Goal: Information Seeking & Learning: Learn about a topic

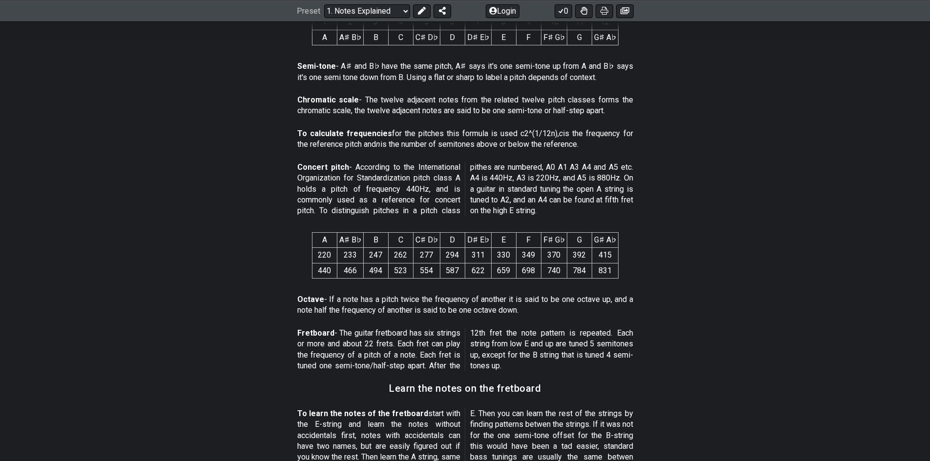
scroll to position [898, 0]
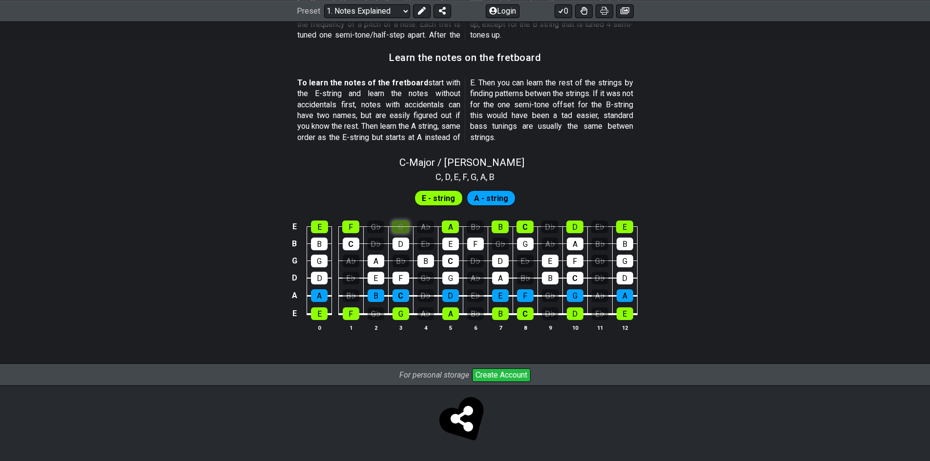
click at [404, 182] on div "C - Major / Ionian C , D , E , F , G , A , B E - string A - string E E F G♭ G A…" at bounding box center [465, 248] width 930 height 194
click at [403, 229] on div "G" at bounding box center [400, 227] width 17 height 13
click at [429, 225] on div "A♭" at bounding box center [425, 227] width 17 height 13
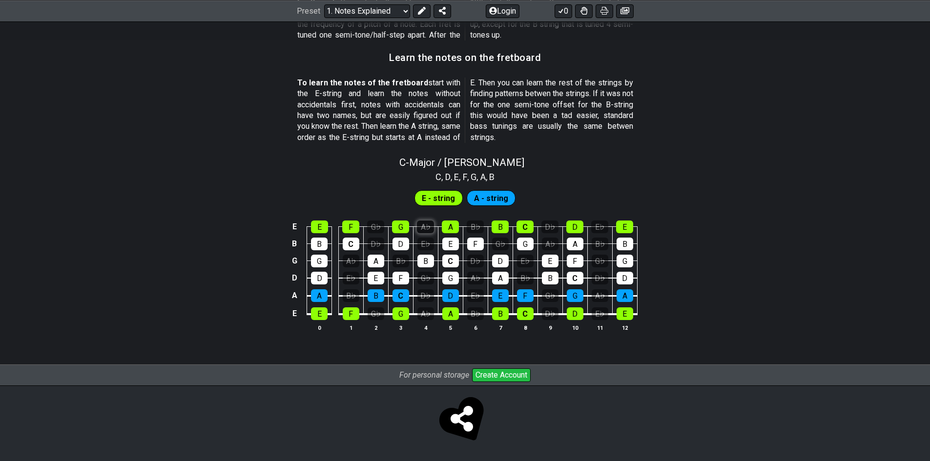
click at [428, 225] on div "A♭" at bounding box center [425, 227] width 17 height 13
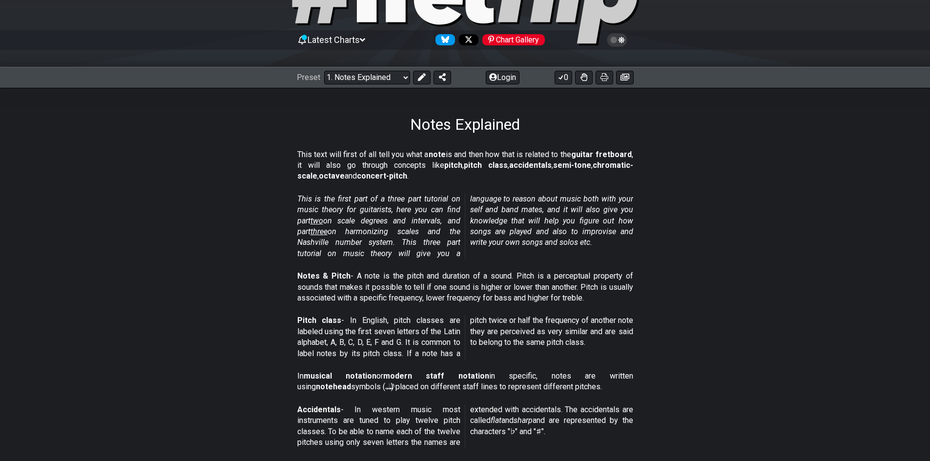
scroll to position [0, 0]
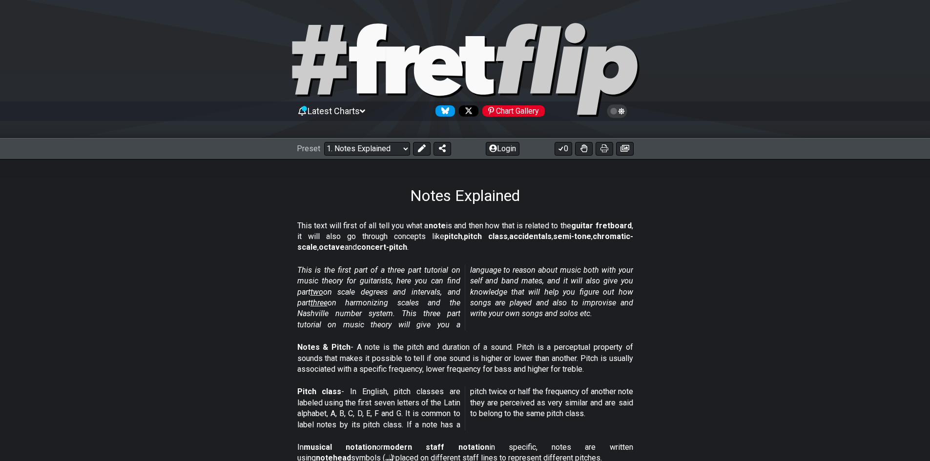
drag, startPoint x: 687, startPoint y: 177, endPoint x: 650, endPoint y: 190, distance: 39.8
click at [650, 190] on div "Notes Explained" at bounding box center [465, 182] width 930 height 46
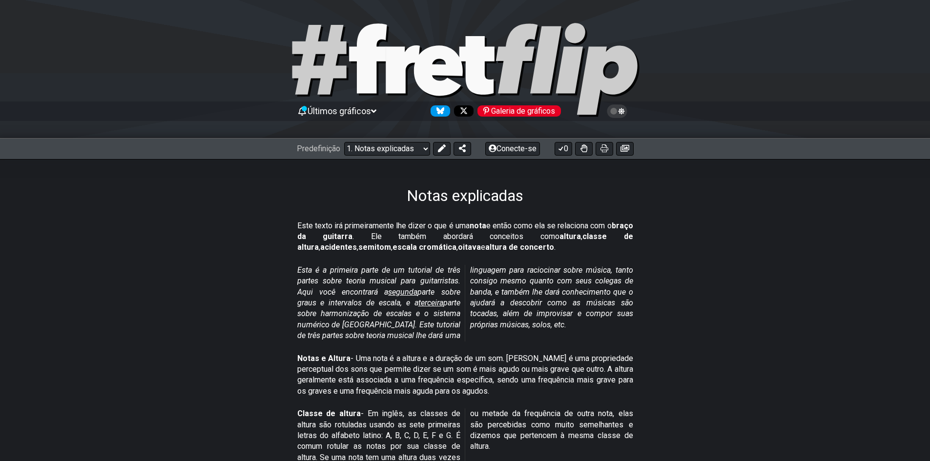
click at [708, 222] on section "Este texto irá primeiramente lhe dizer o que é uma nota e então como ela se rel…" at bounding box center [465, 239] width 930 height 44
click at [415, 147] on select "Bem-vindo ao #fretflip! Predefinição inicial Predefinição personalizada Pentatô…" at bounding box center [387, 149] width 86 height 14
click at [344, 142] on select "Bem-vindo ao #fretflip! Predefinição inicial Predefinição personalizada Pentatô…" at bounding box center [387, 149] width 86 height 14
select select "/musical-notes-explained"
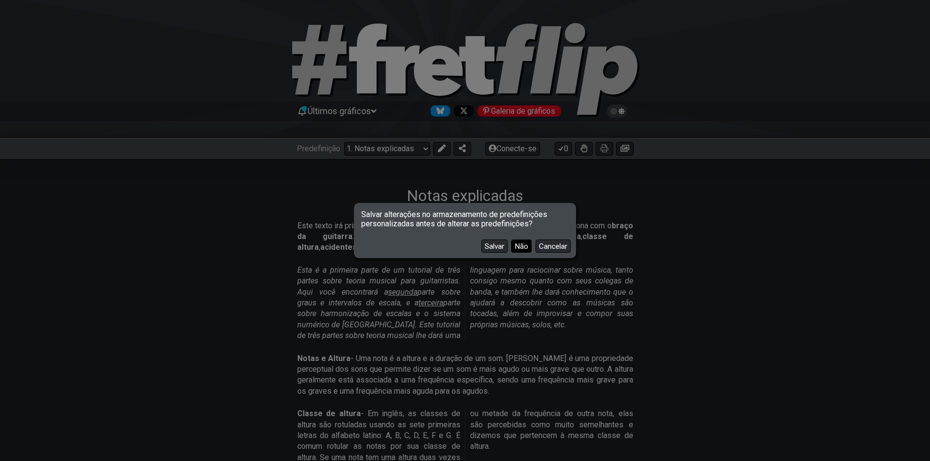
click at [517, 245] on font "Não" at bounding box center [521, 246] width 14 height 9
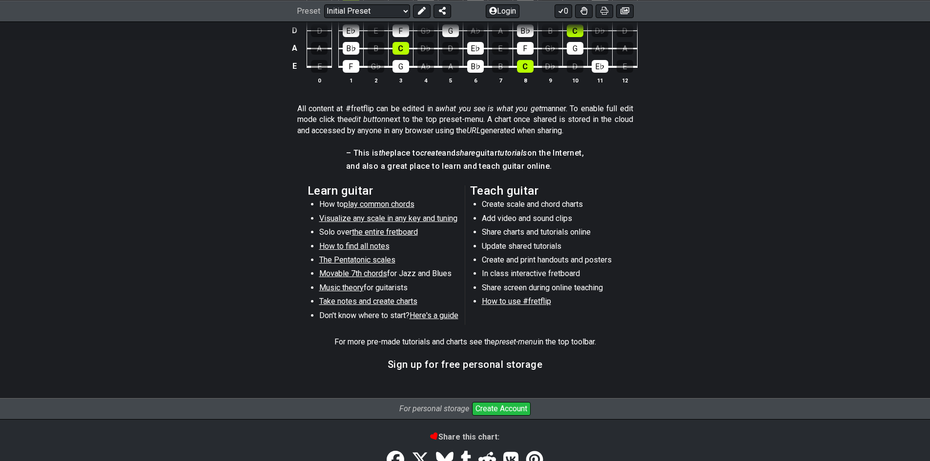
scroll to position [455, 0]
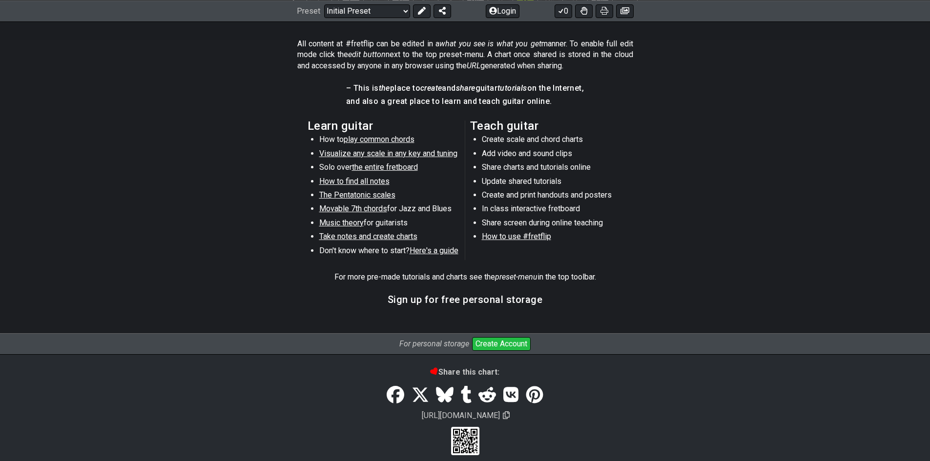
drag, startPoint x: 507, startPoint y: 302, endPoint x: 503, endPoint y: 297, distance: 5.6
click at [505, 302] on h3 "Sign up for free personal storage" at bounding box center [465, 299] width 155 height 11
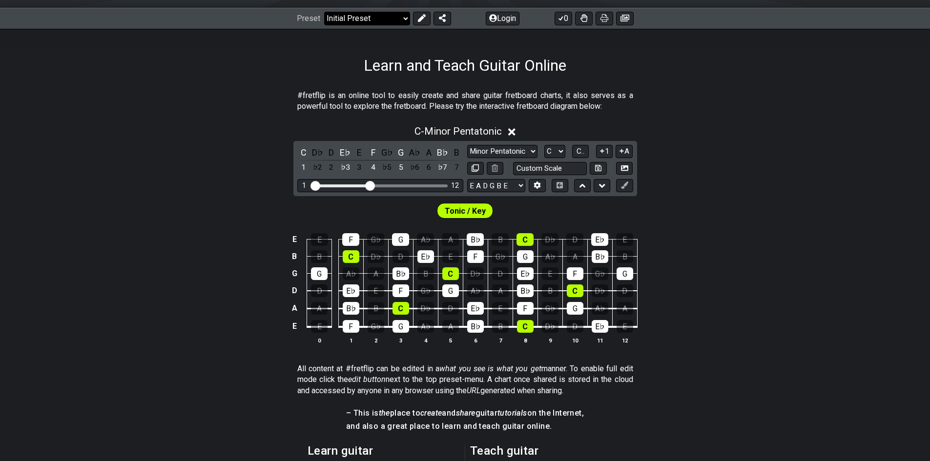
scroll to position [0, 0]
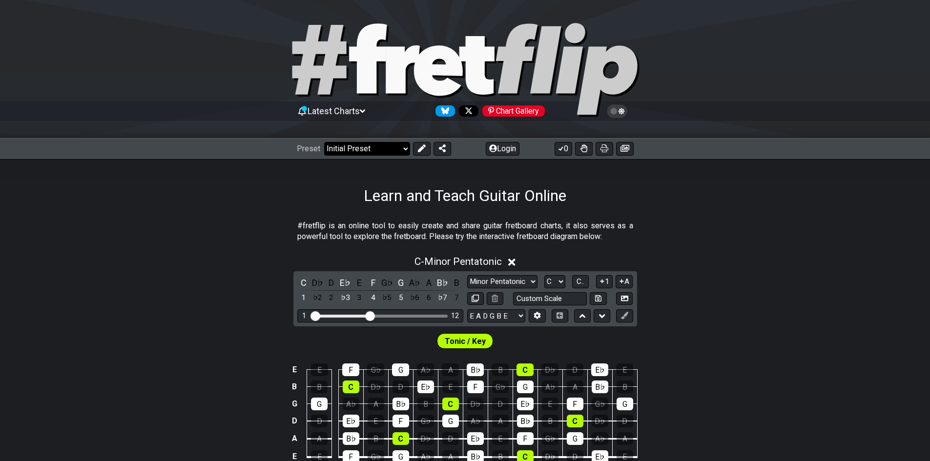
click at [376, 151] on select "Welcome to #fretflip! Initial Preset Custom Preset Minor Pentatonic Major Penta…" at bounding box center [367, 149] width 86 height 14
click at [393, 144] on select "Welcome to #fretflip! Initial Preset Custom Preset Minor Pentatonic Major Penta…" at bounding box center [367, 149] width 86 height 14
click at [324, 142] on select "Welcome to #fretflip! Initial Preset Custom Preset Minor Pentatonic Major Penta…" at bounding box center [367, 149] width 86 height 14
drag, startPoint x: 385, startPoint y: 198, endPoint x: 335, endPoint y: 190, distance: 50.9
click at [334, 191] on div "Learn and Teach Guitar Online" at bounding box center [465, 182] width 930 height 46
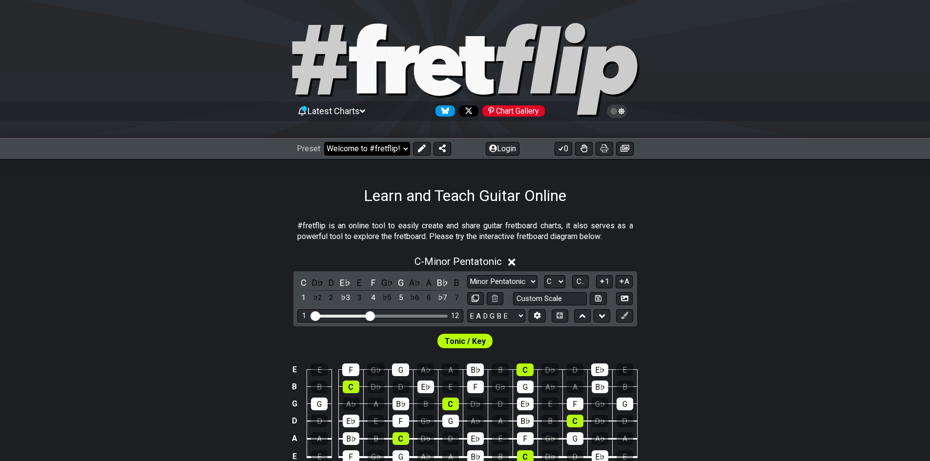
click at [386, 147] on select "Welcome to #fretflip! Initial Preset Custom Preset Minor Pentatonic Major Penta…" at bounding box center [367, 149] width 86 height 14
click at [324, 142] on select "Welcome to #fretflip! Initial Preset Custom Preset Minor Pentatonic Major Penta…" at bounding box center [367, 149] width 86 height 14
drag, startPoint x: 335, startPoint y: 153, endPoint x: 342, endPoint y: 152, distance: 6.9
click at [384, 144] on select "Welcome to #fretflip! Initial Preset Custom Preset Minor Pentatonic Major Penta…" at bounding box center [367, 149] width 86 height 14
select select "/welcome"
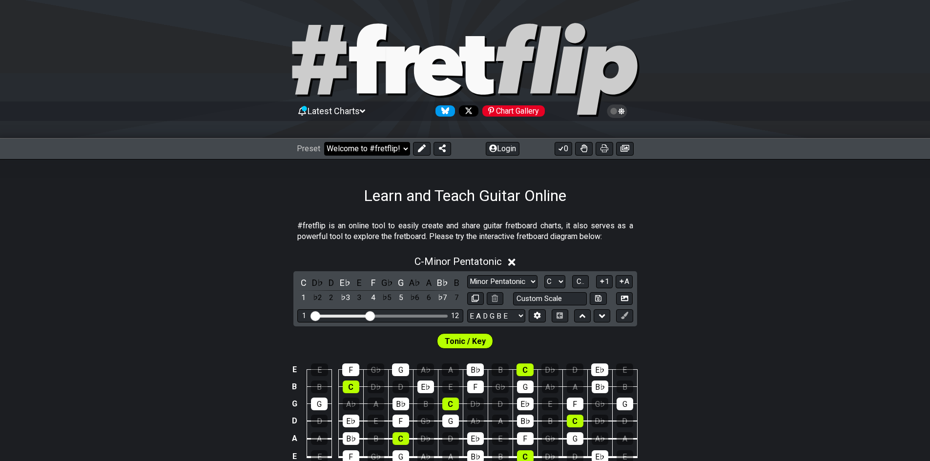
click at [324, 142] on select "Welcome to #fretflip! Initial Preset Custom Preset Minor Pentatonic Major Penta…" at bounding box center [367, 149] width 86 height 14
click at [373, 200] on h1 "Learn and Teach Guitar Online" at bounding box center [465, 195] width 203 height 19
click at [374, 200] on h1 "Learn and Teach Guitar Online" at bounding box center [465, 195] width 203 height 19
drag, startPoint x: 352, startPoint y: 158, endPoint x: 317, endPoint y: 132, distance: 43.9
